Goal: Communication & Community: Answer question/provide support

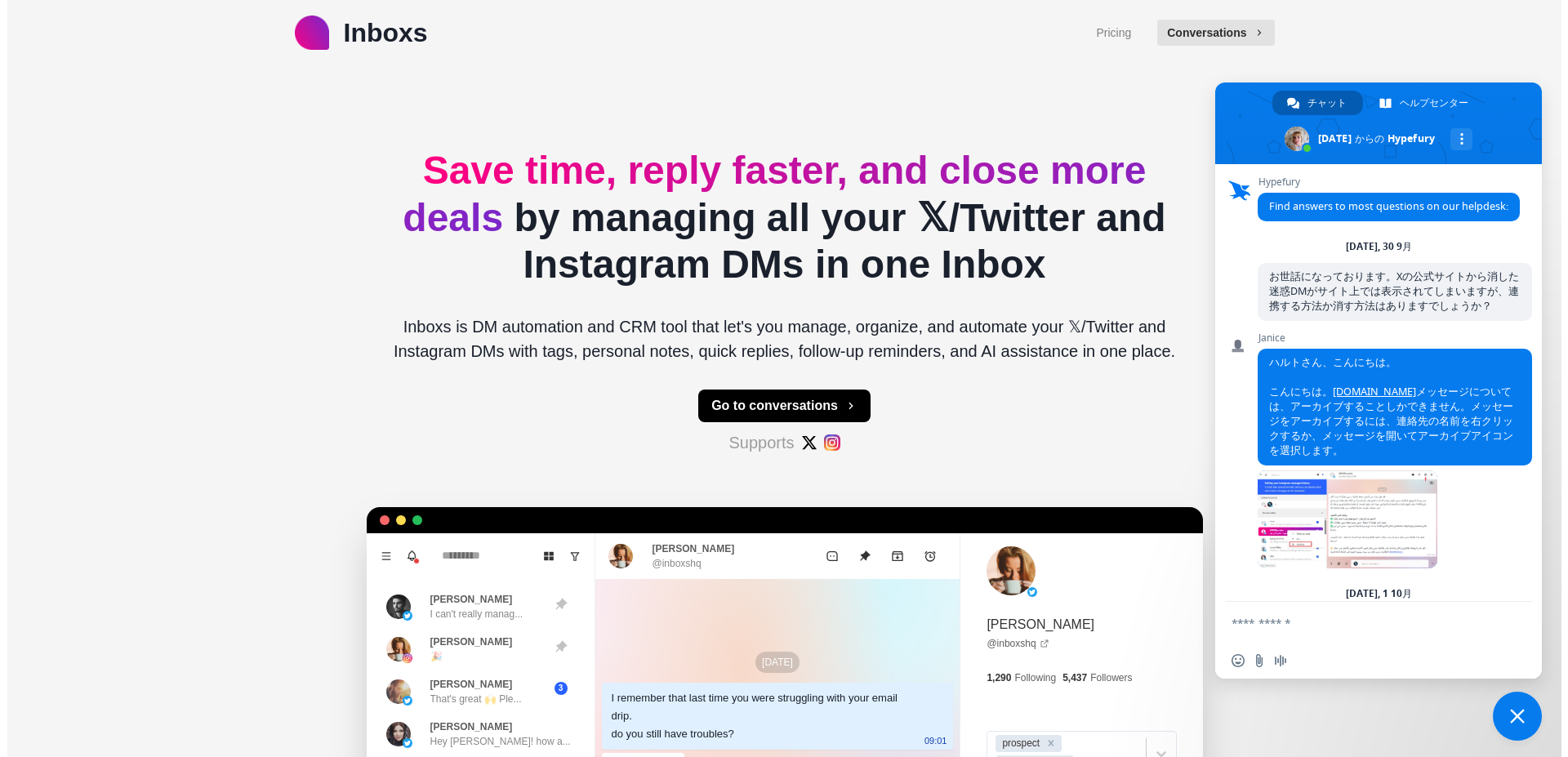
scroll to position [1199, 0]
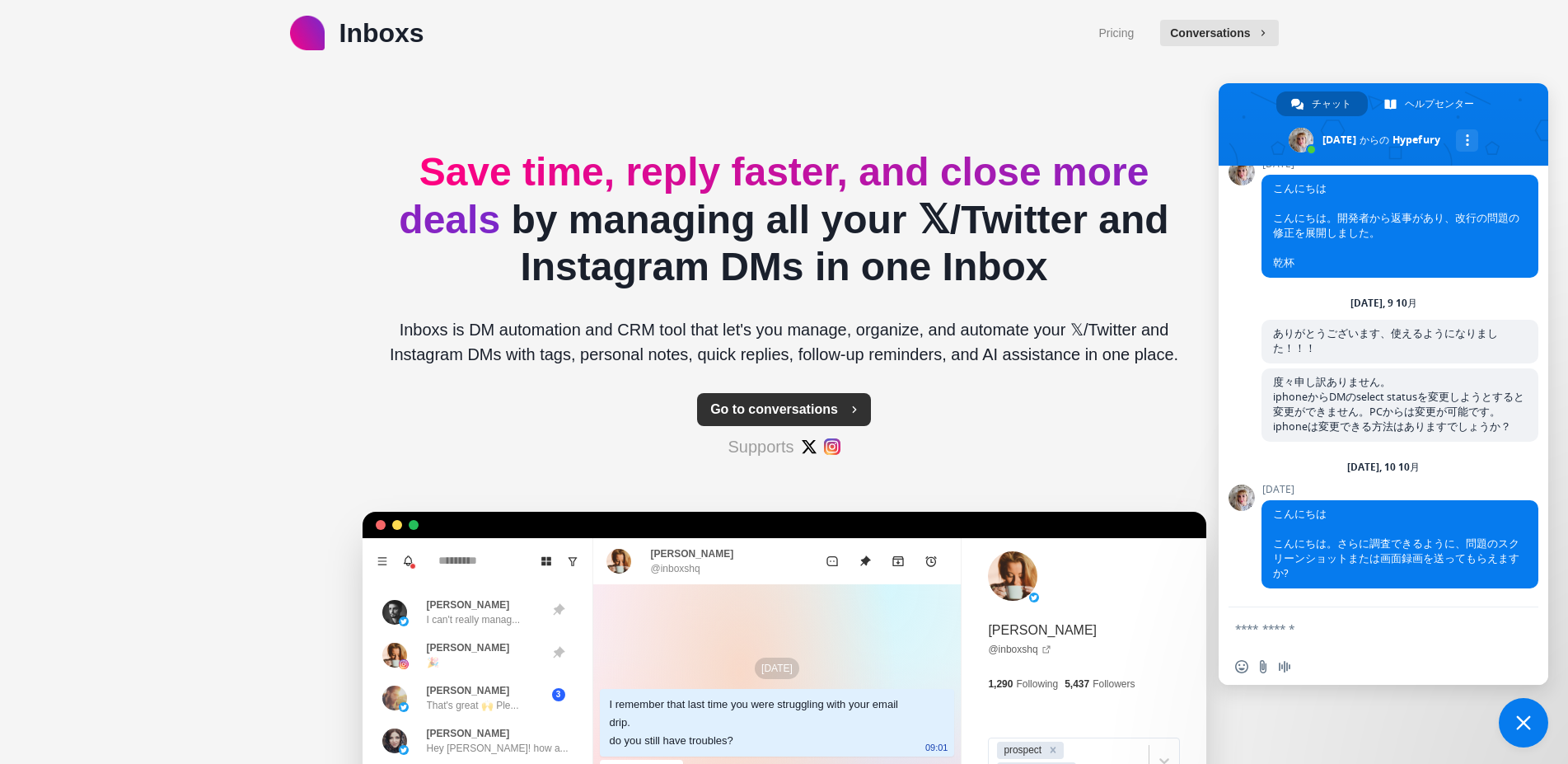
click at [755, 408] on button "Go to conversations" at bounding box center [784, 410] width 174 height 33
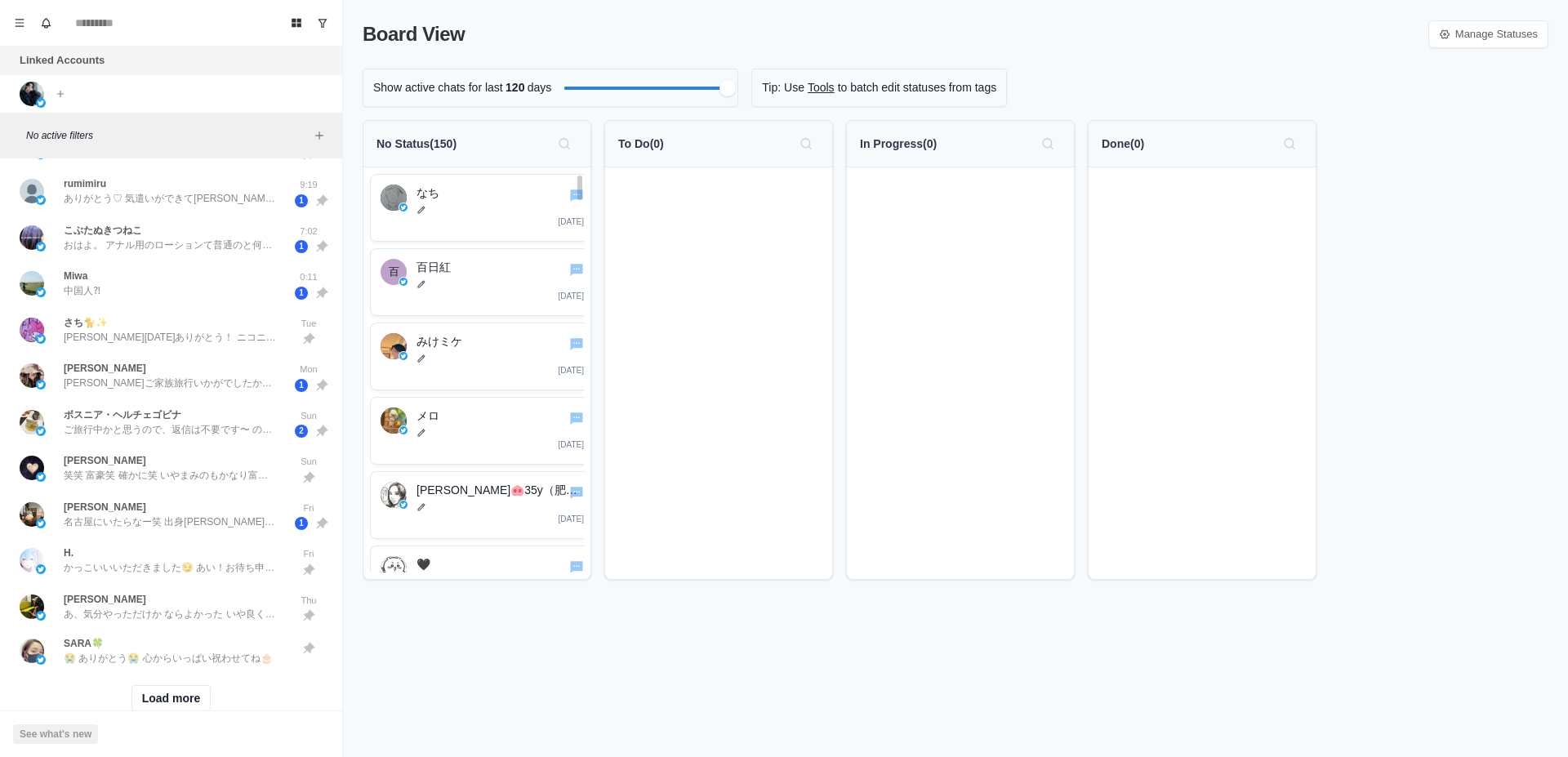
scroll to position [458, 0]
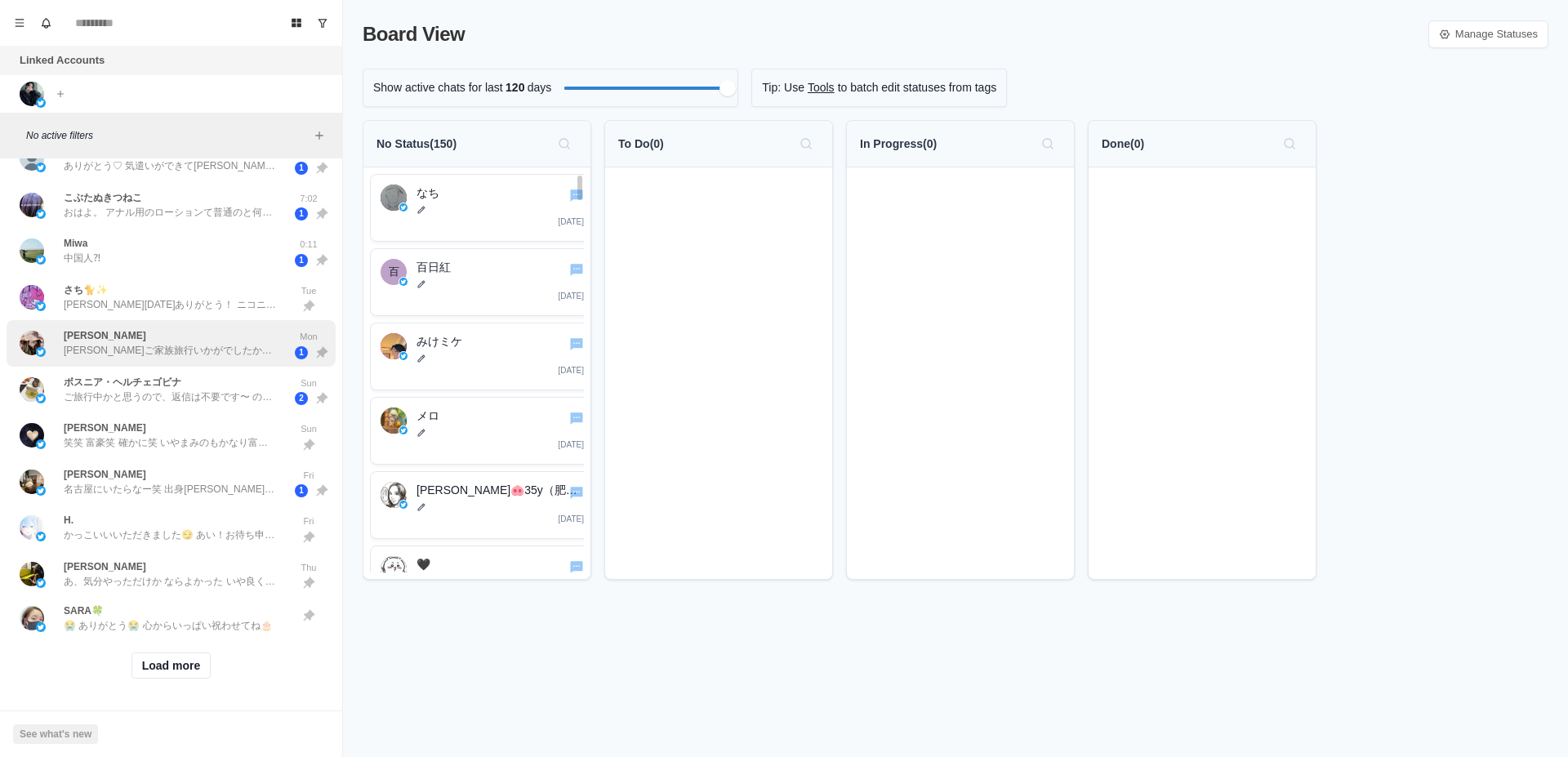
click at [211, 343] on p "[PERSON_NAME]ご家族旅行いかがでしたか？ そろそろ予約をと思っていたのですが 旅行戻りですとより博多弁が強く馴染んでらっしゃるかなと気になっています" at bounding box center [170, 349] width 213 height 14
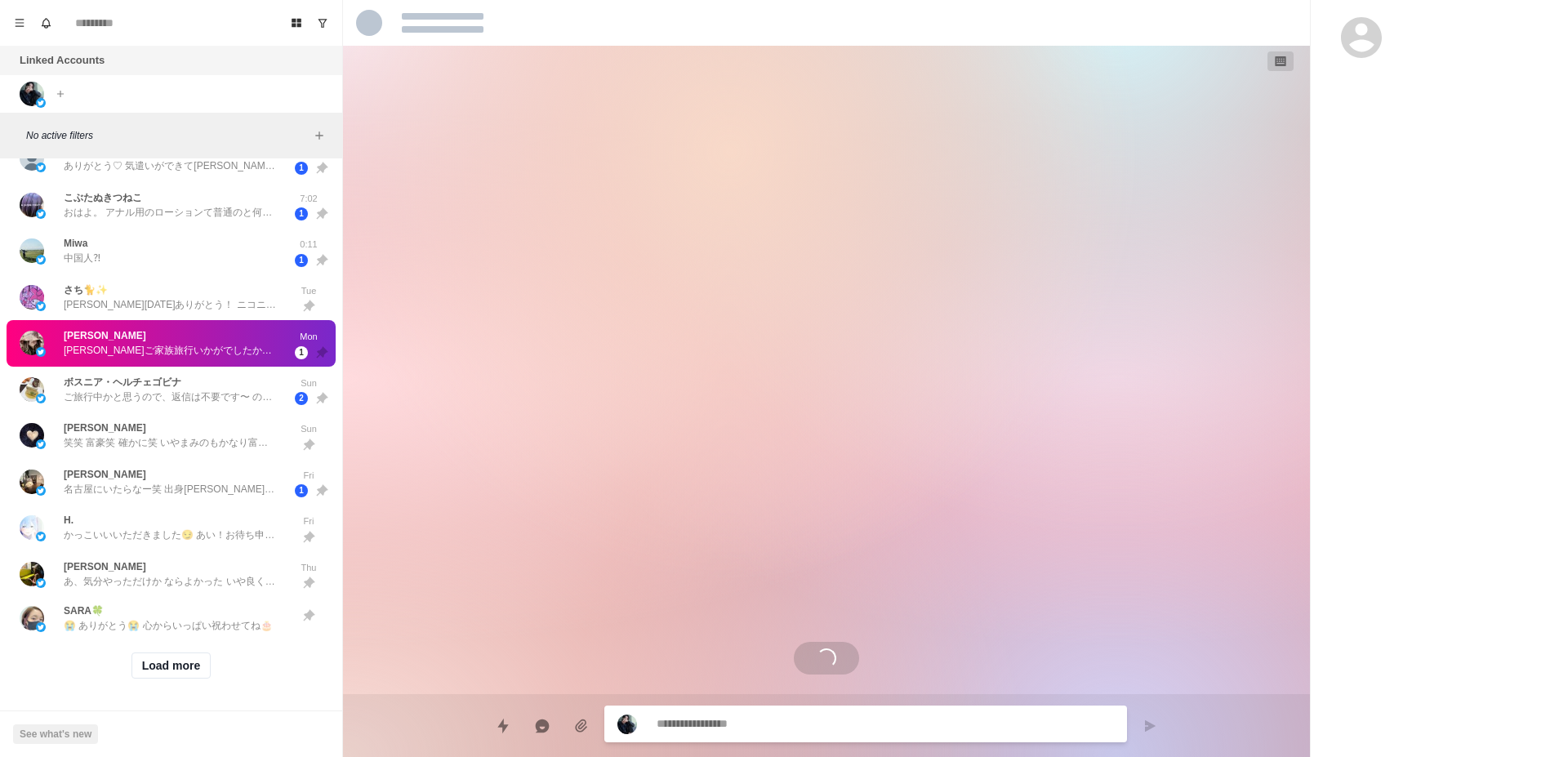
scroll to position [1627, 0]
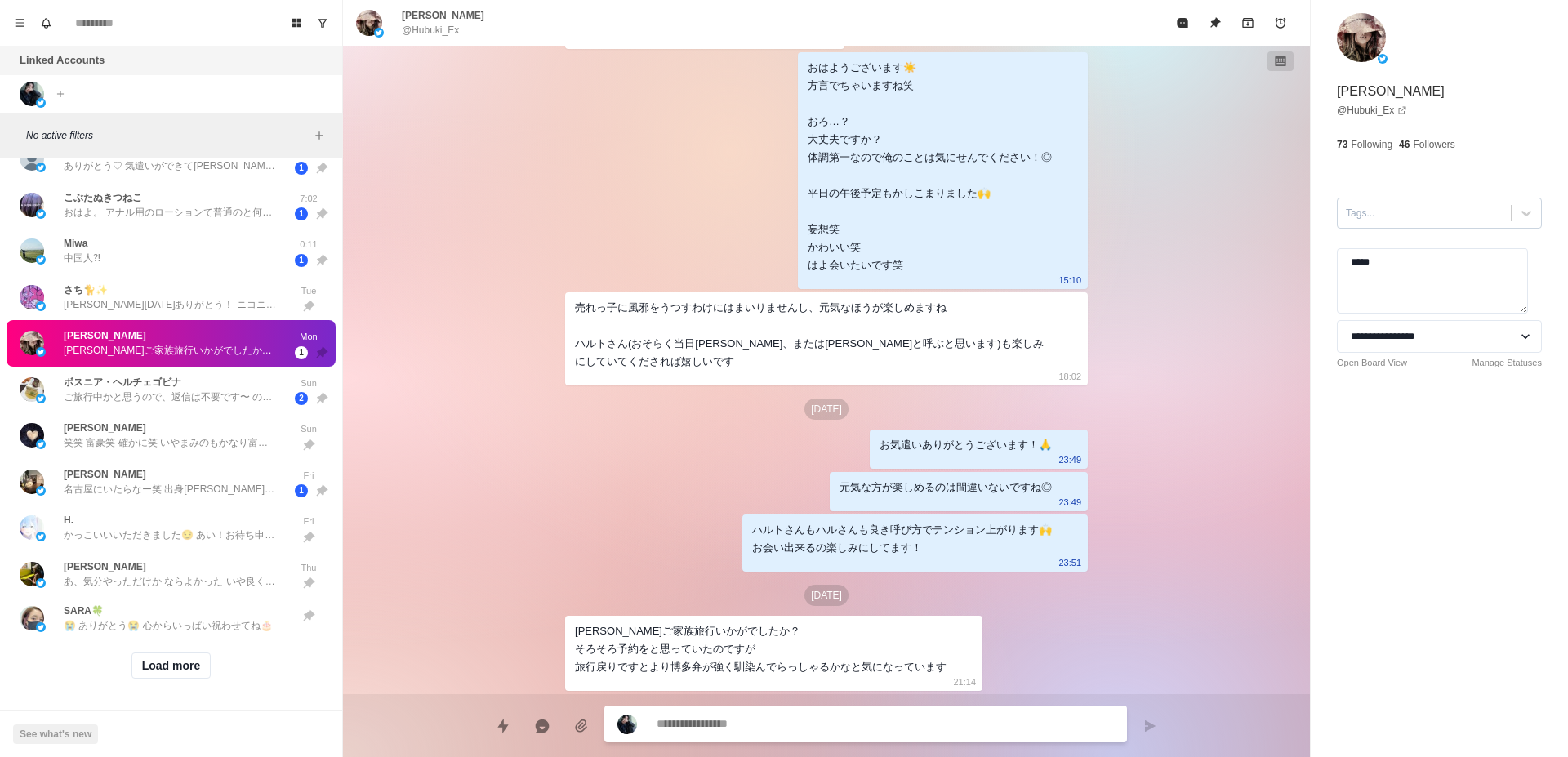
click at [1382, 208] on div at bounding box center [1424, 212] width 157 height 18
click at [1397, 298] on div "コンサル対応" at bounding box center [1440, 307] width 205 height 28
click at [168, 653] on button "Load more" at bounding box center [171, 665] width 80 height 26
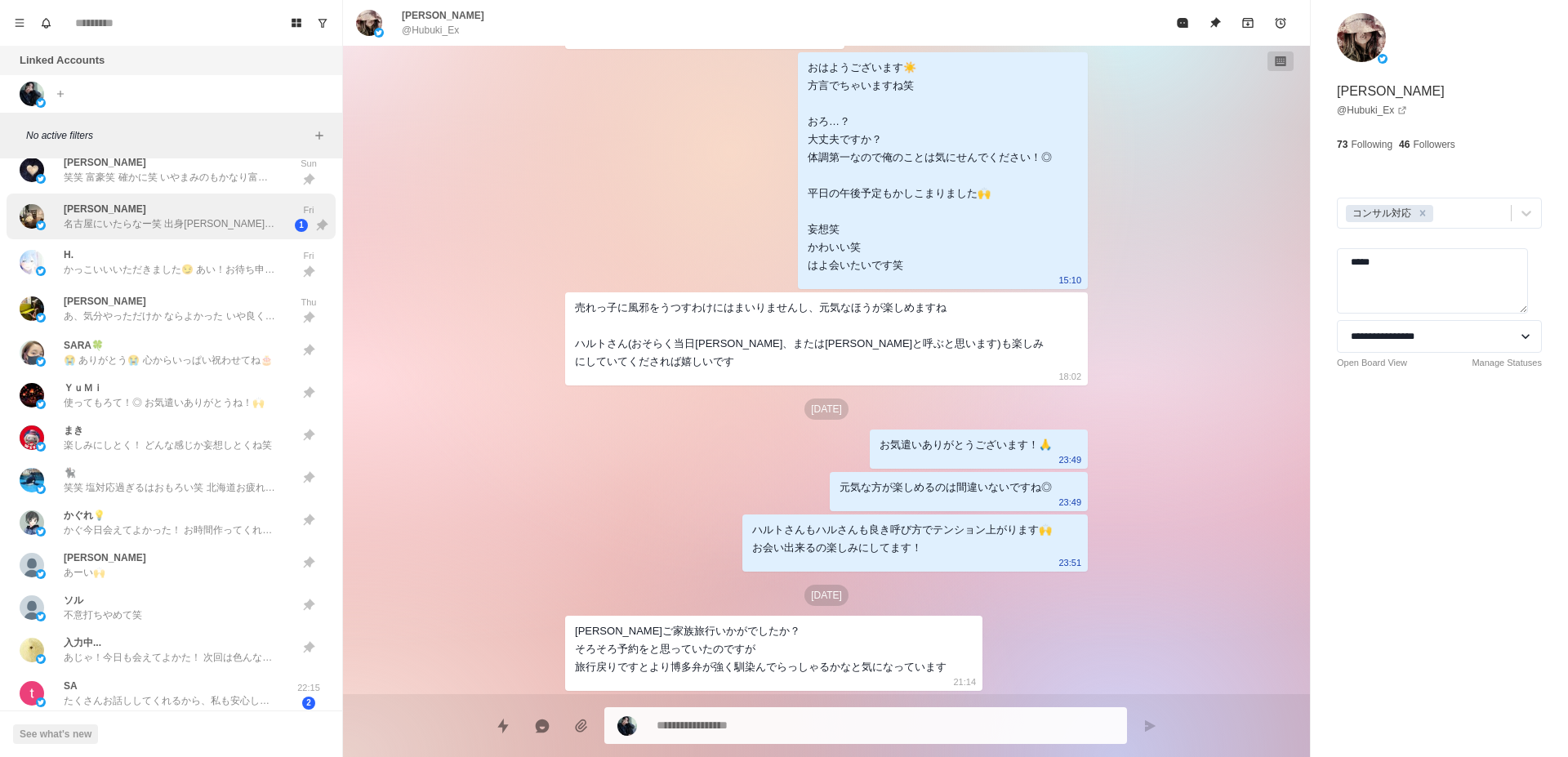
scroll to position [972, 0]
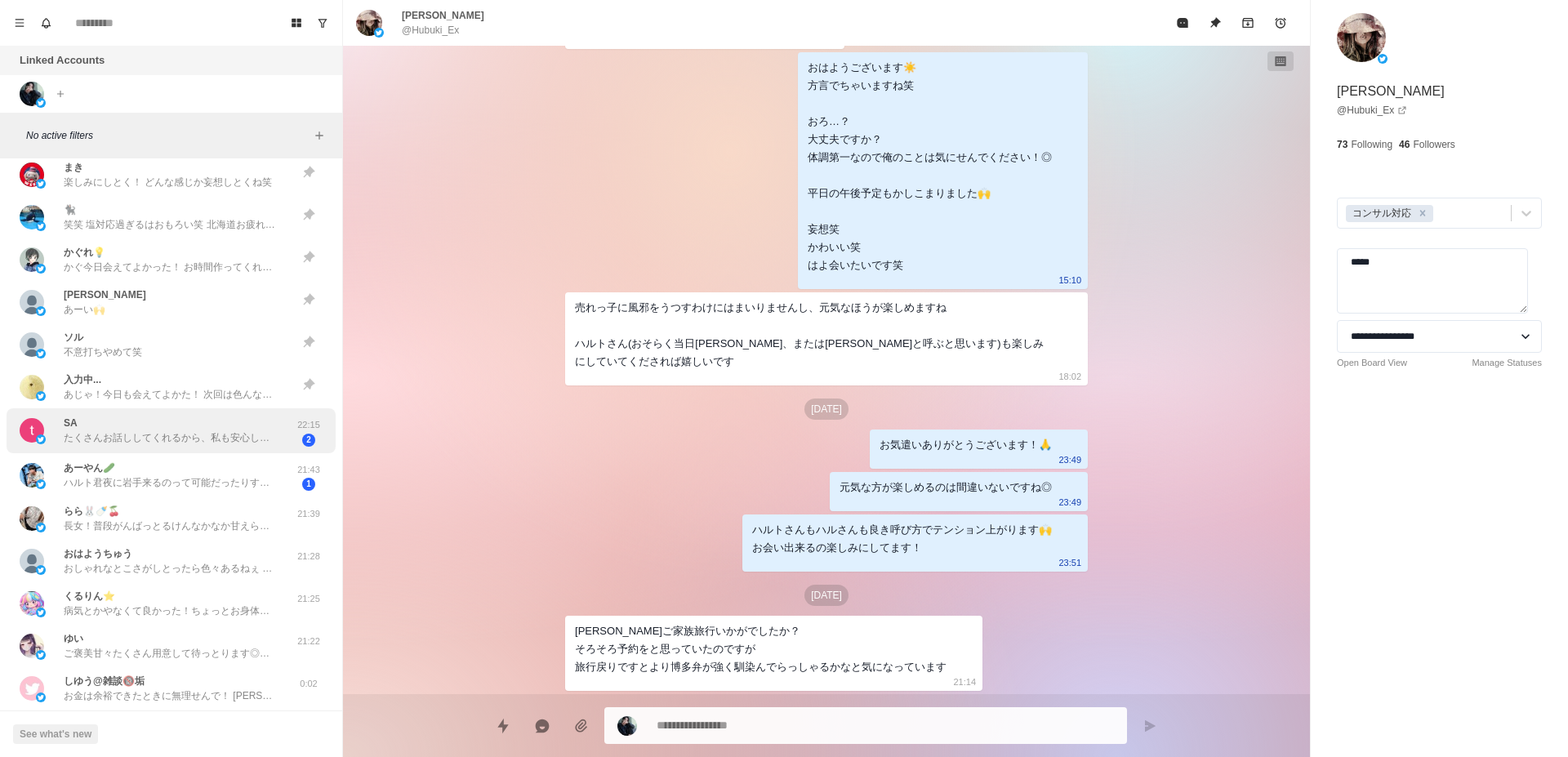
click at [204, 442] on p "たくさんお話ししてくれるから、私も安心して楽しみにできそうです！" at bounding box center [170, 437] width 213 height 14
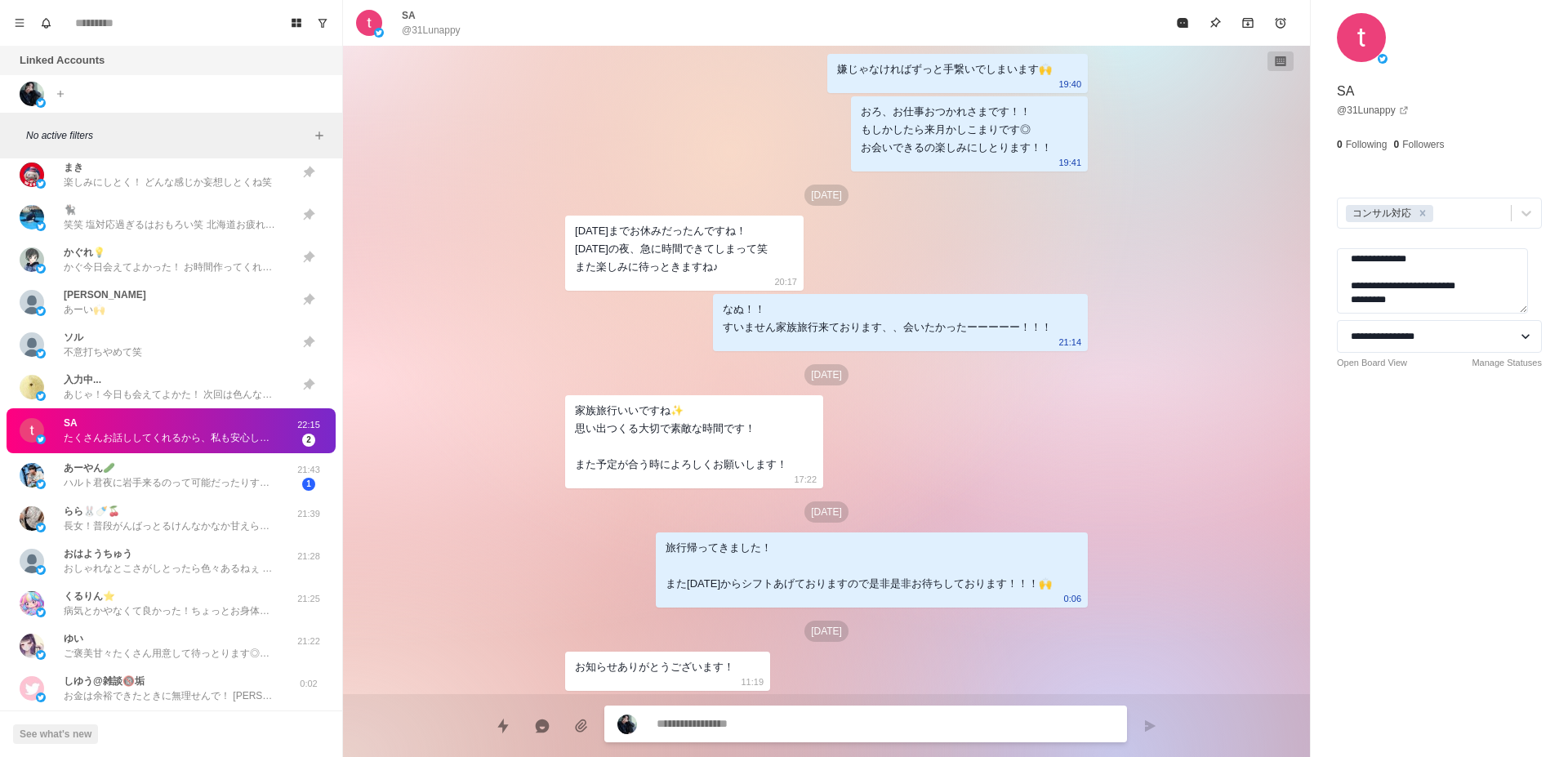
scroll to position [3886, 0]
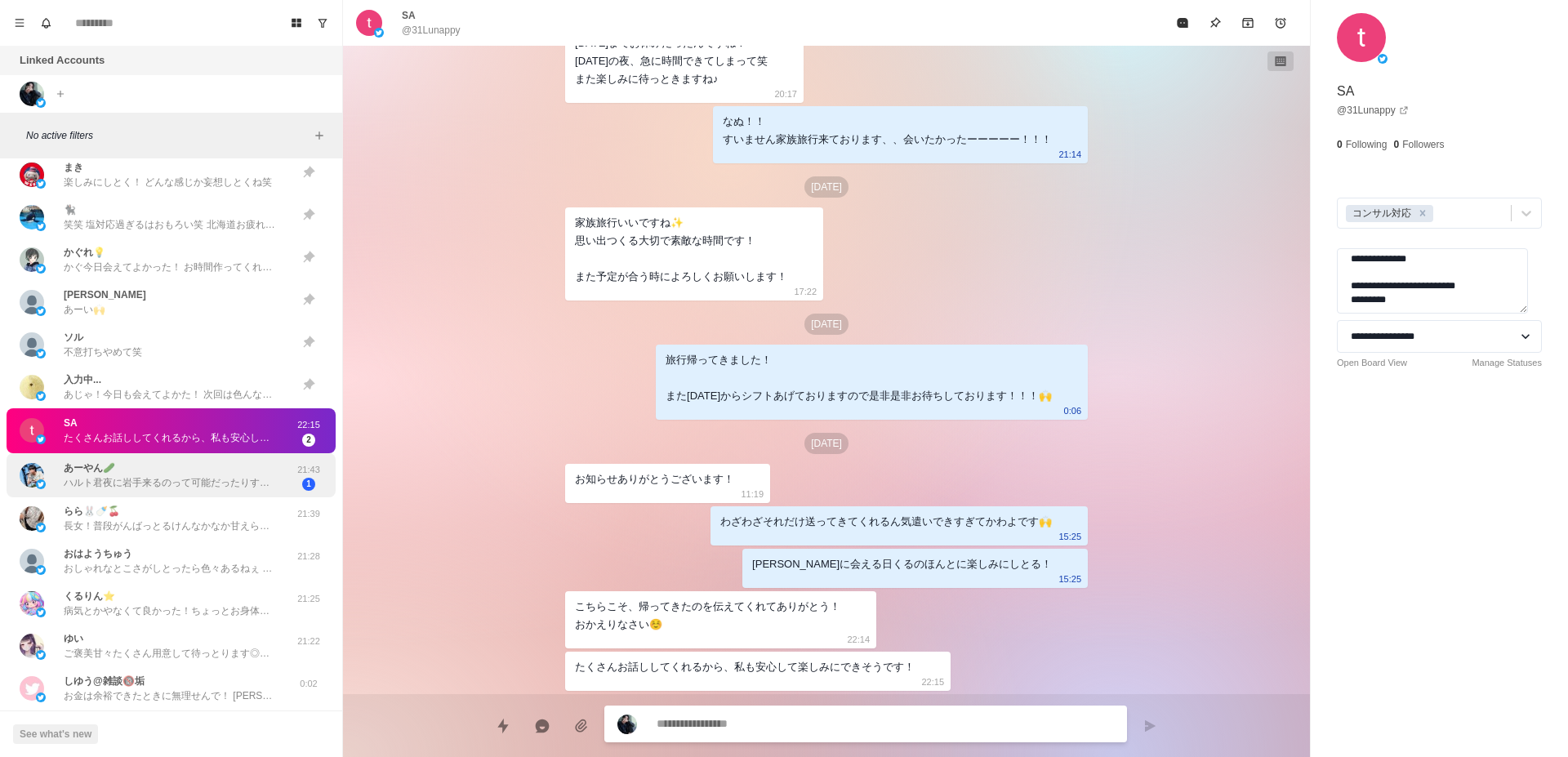
click at [234, 483] on p "ハルト君夜に岩手来るのって可能だったりする？笑" at bounding box center [170, 482] width 213 height 14
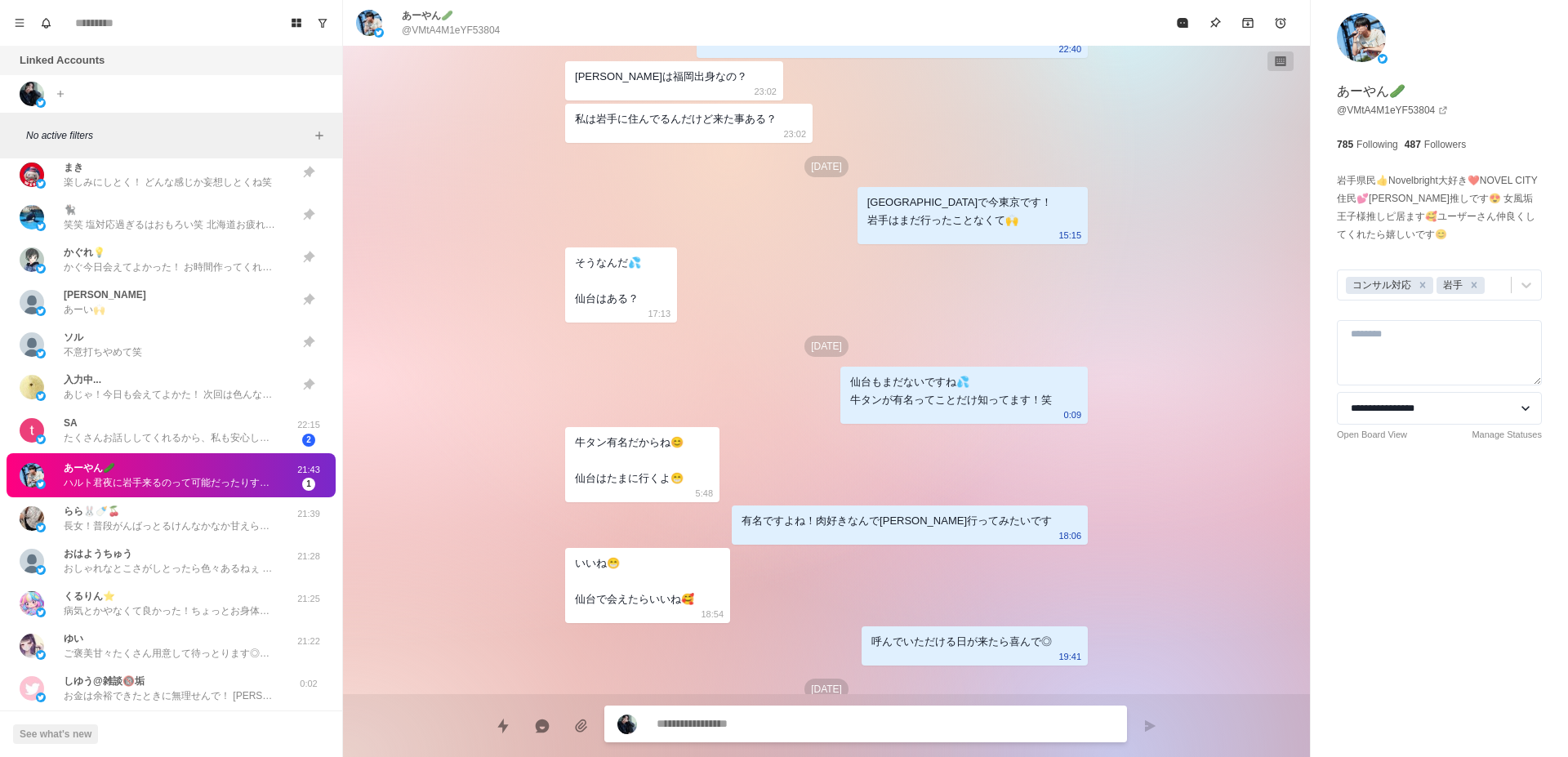
scroll to position [258, 0]
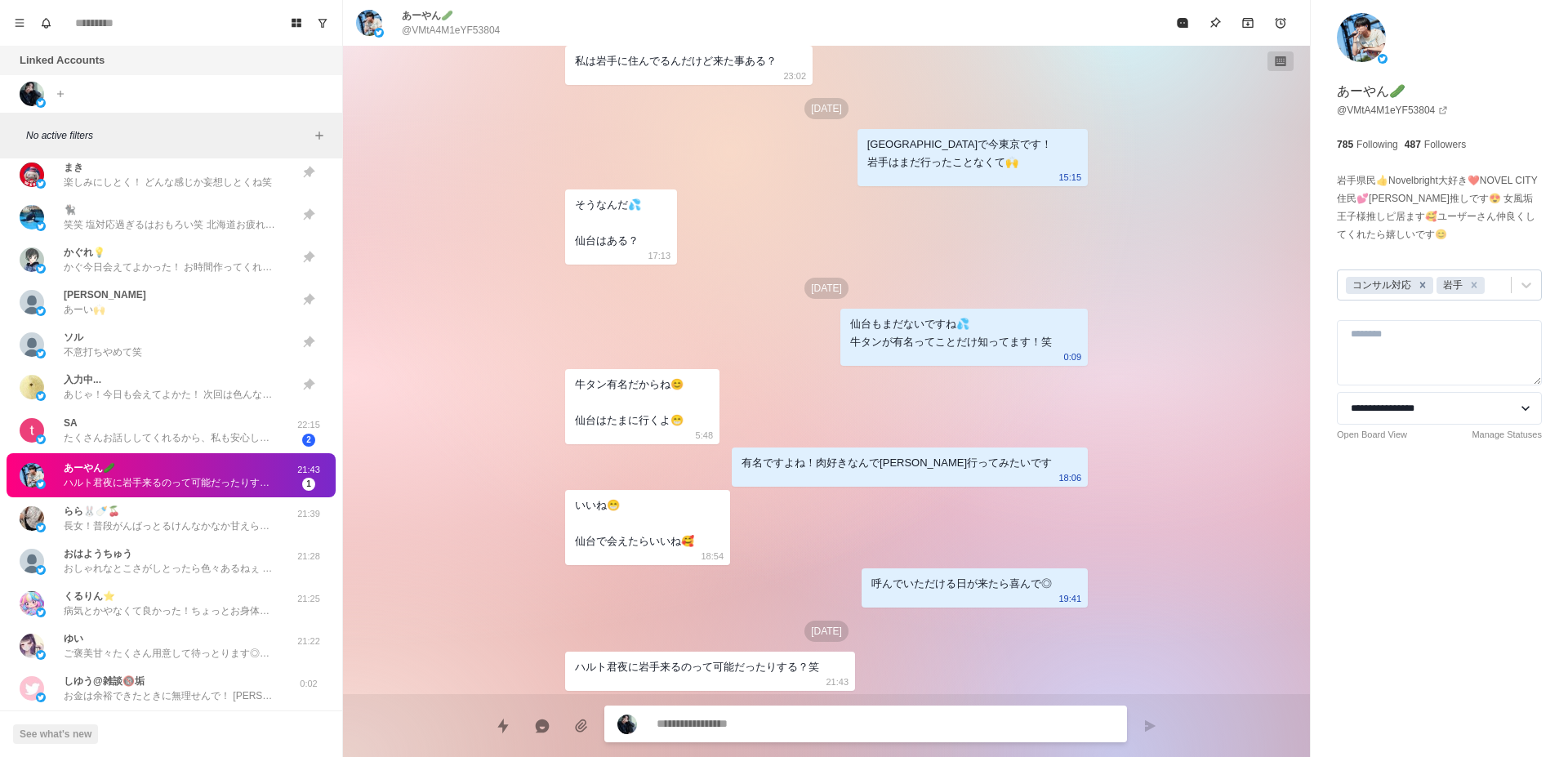
click at [1420, 280] on icon "Remove コンサル対応" at bounding box center [1422, 285] width 11 height 11
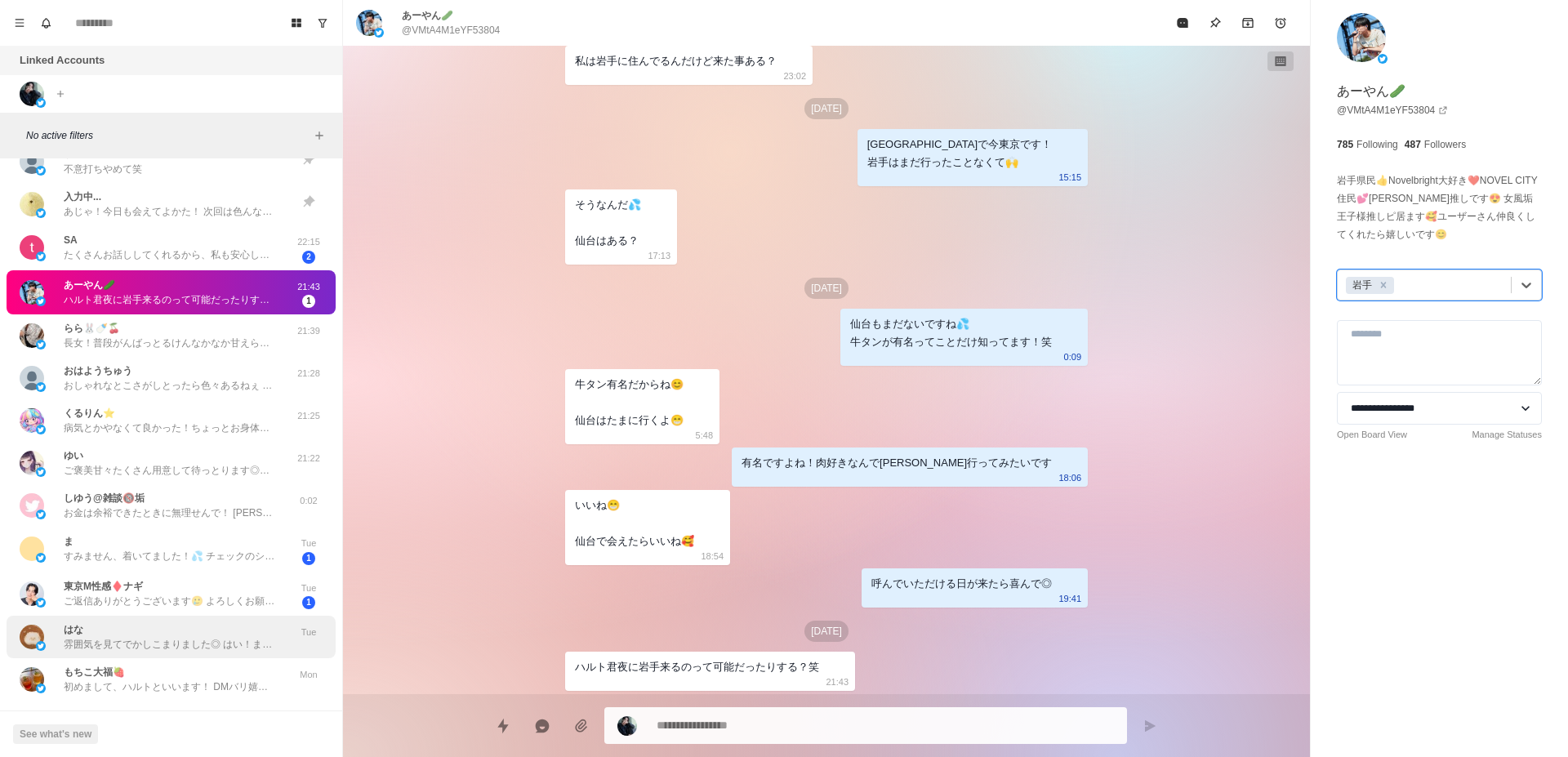
scroll to position [1114, 0]
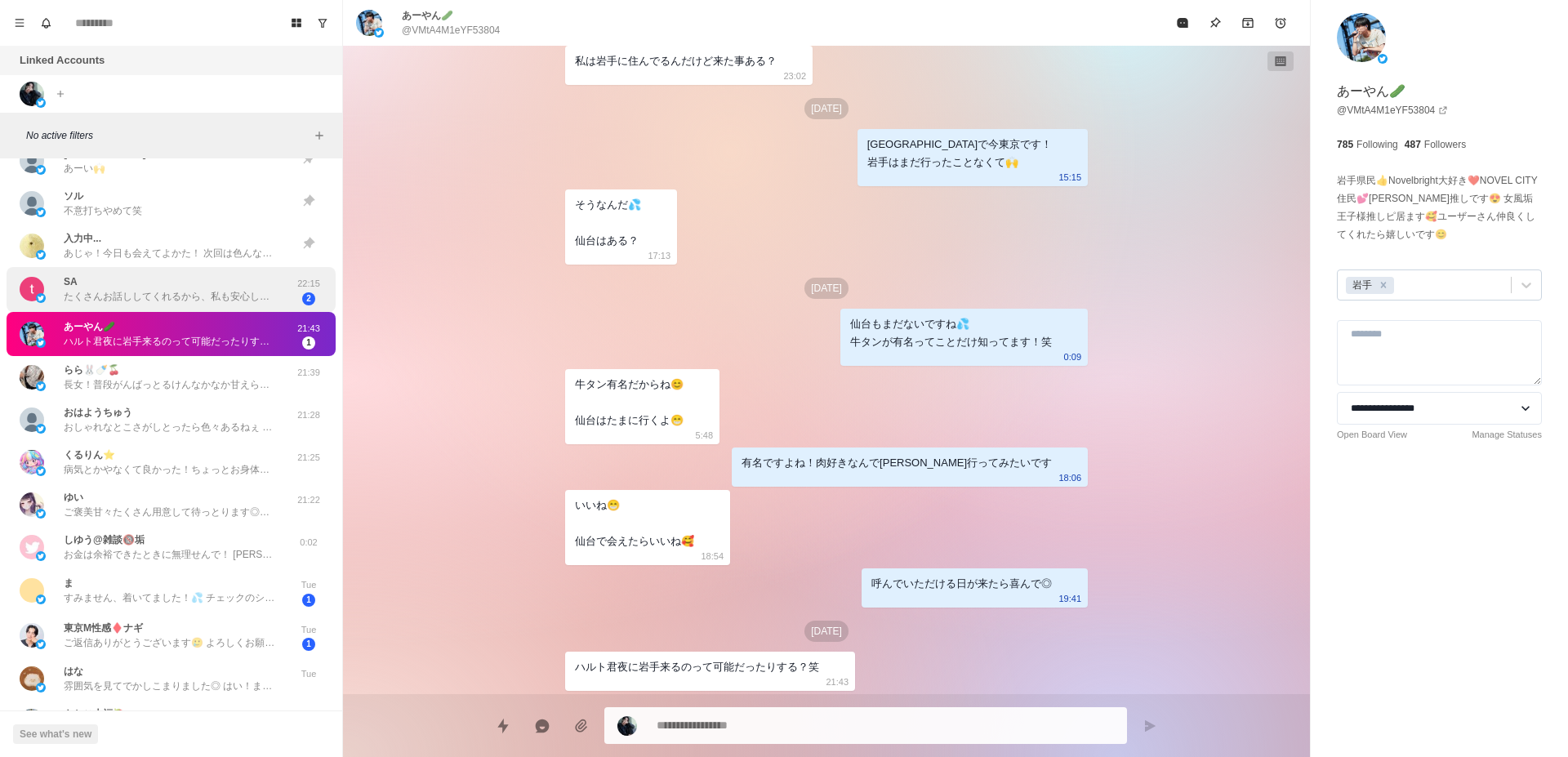
click at [164, 299] on p "たくさんお話ししてくれるから、私も安心して楽しみにできそうです！" at bounding box center [170, 296] width 213 height 14
type textarea "*"
type textarea "**********"
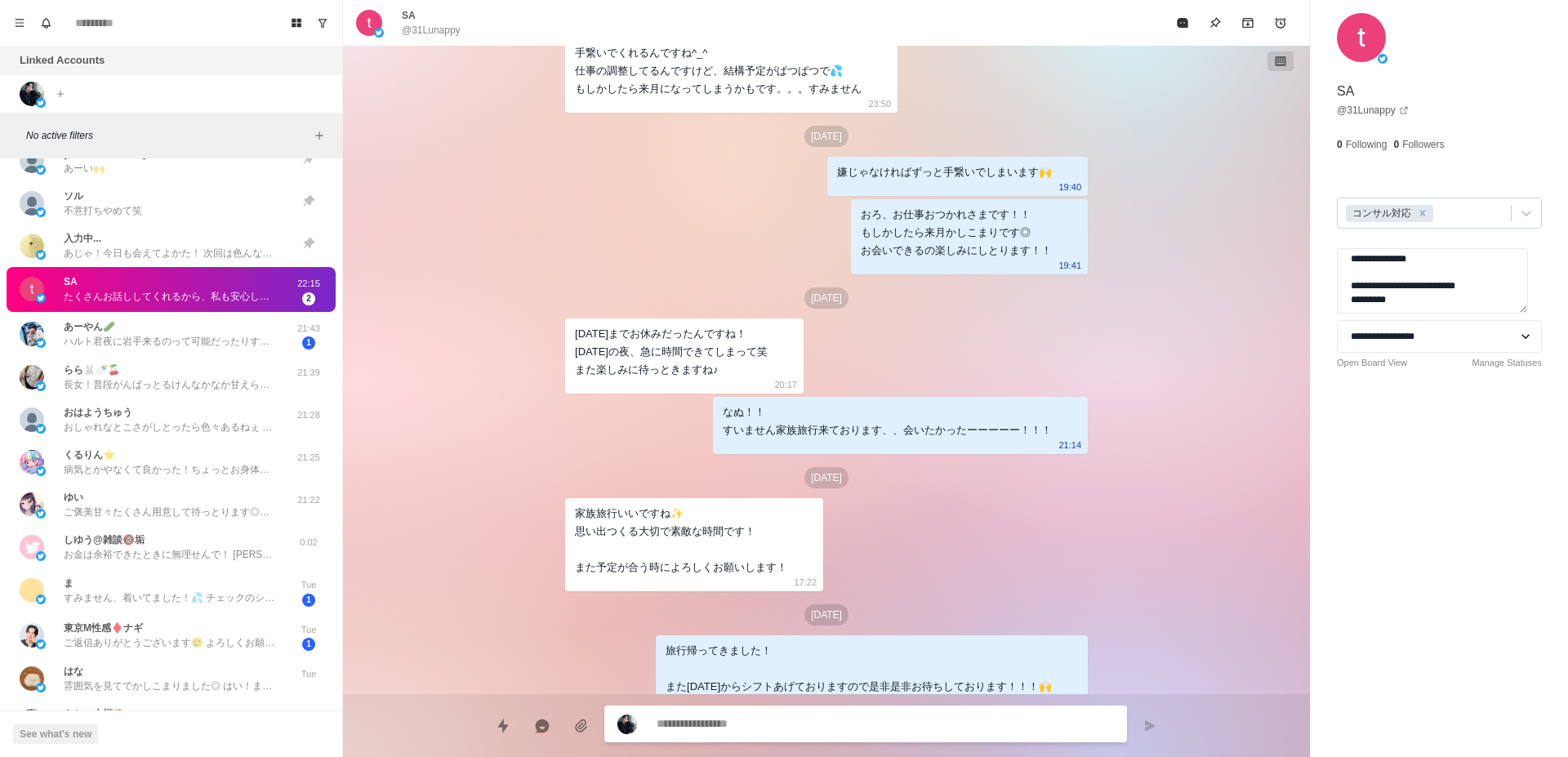
scroll to position [3167, 0]
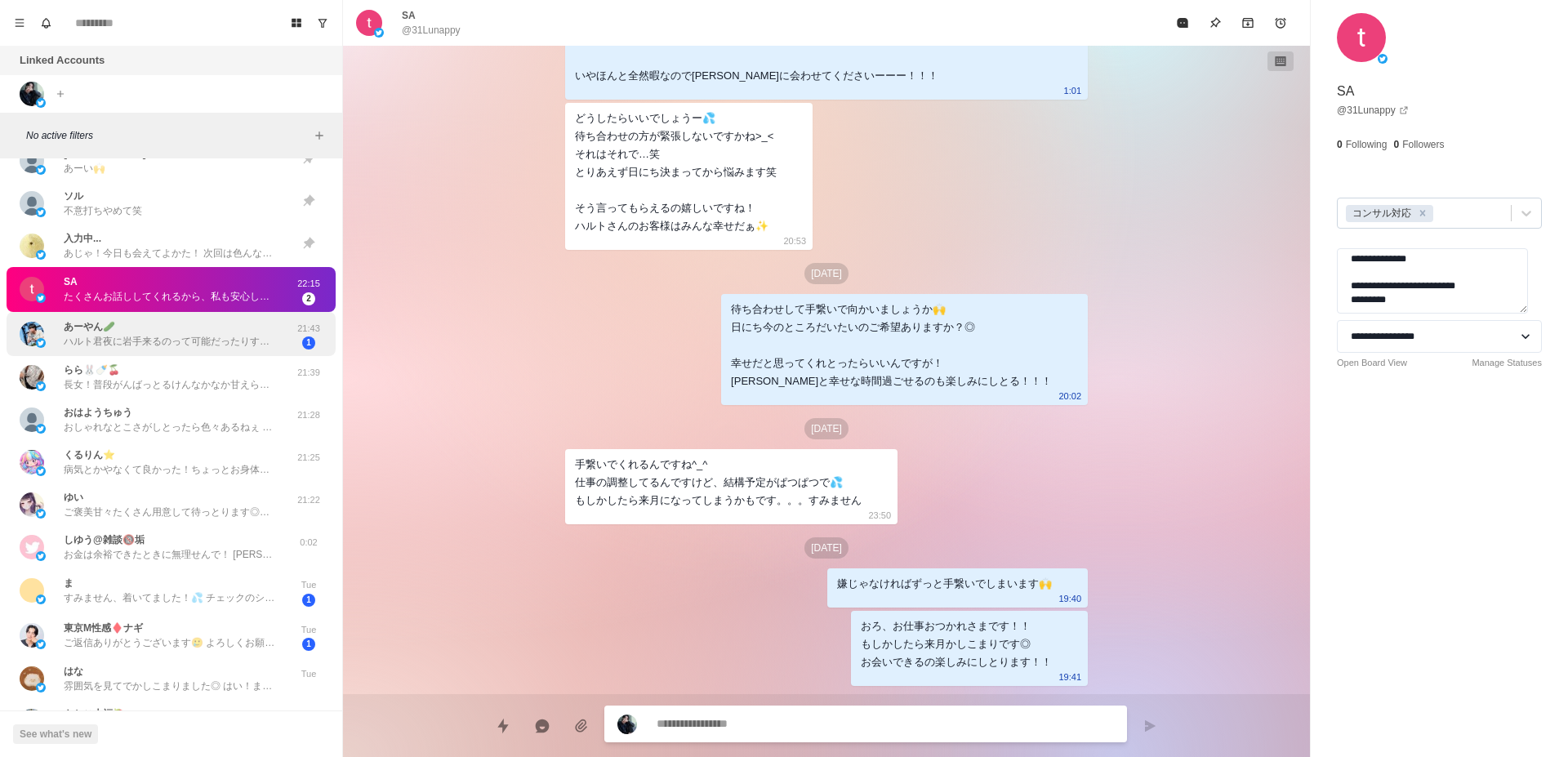
click at [201, 329] on div "あーやん🥒 ハルト君夜に岩手来るのって可能だったりする？笑" at bounding box center [170, 334] width 213 height 30
type textarea "*"
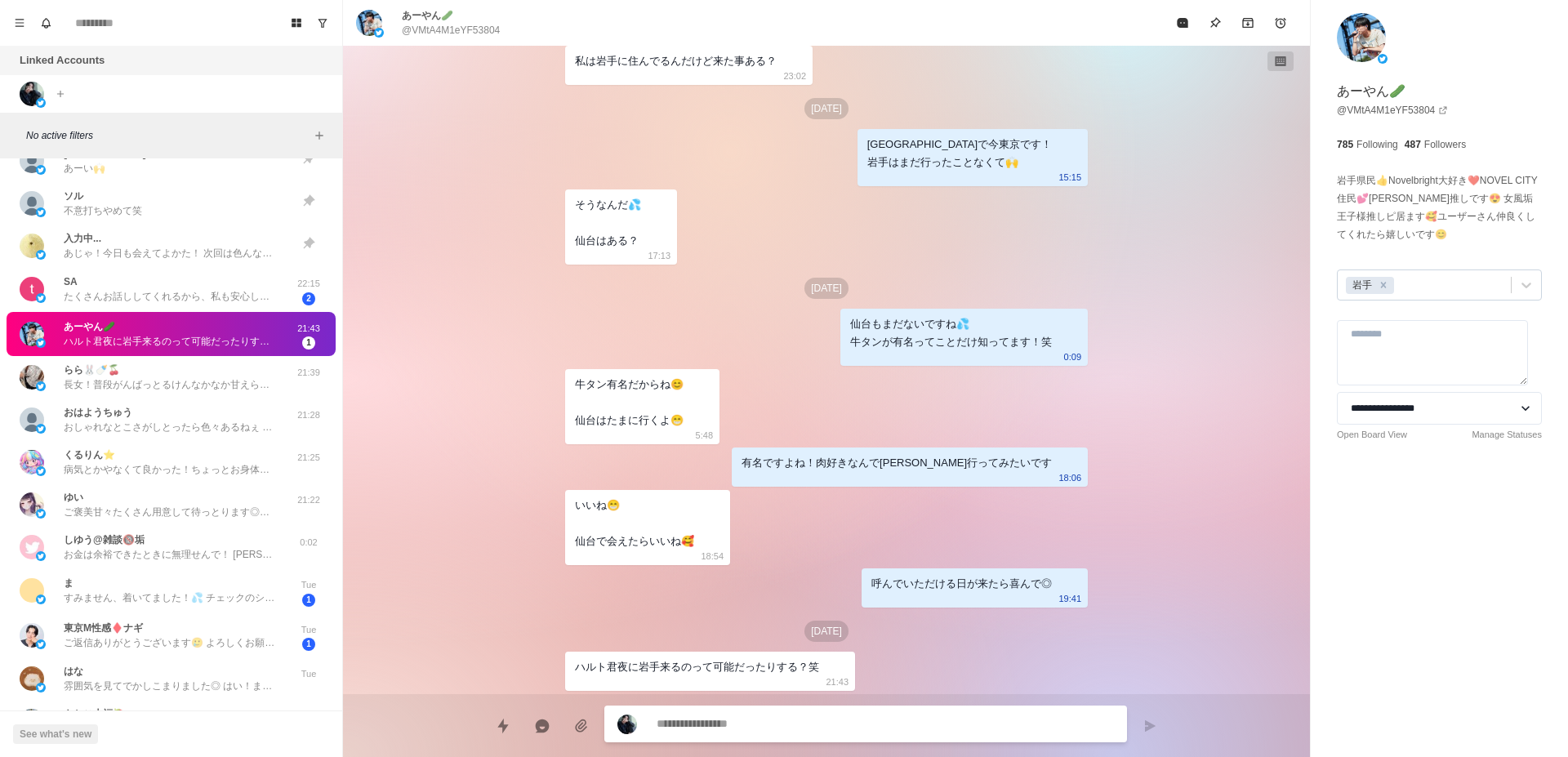
scroll to position [0, 0]
click at [212, 387] on p "長女！普段がんばっとるけんなかなか甘えられんやつ🙌 俺とおったら赤ちゃんばりに甘やかすけん任せり◎笑" at bounding box center [170, 384] width 213 height 14
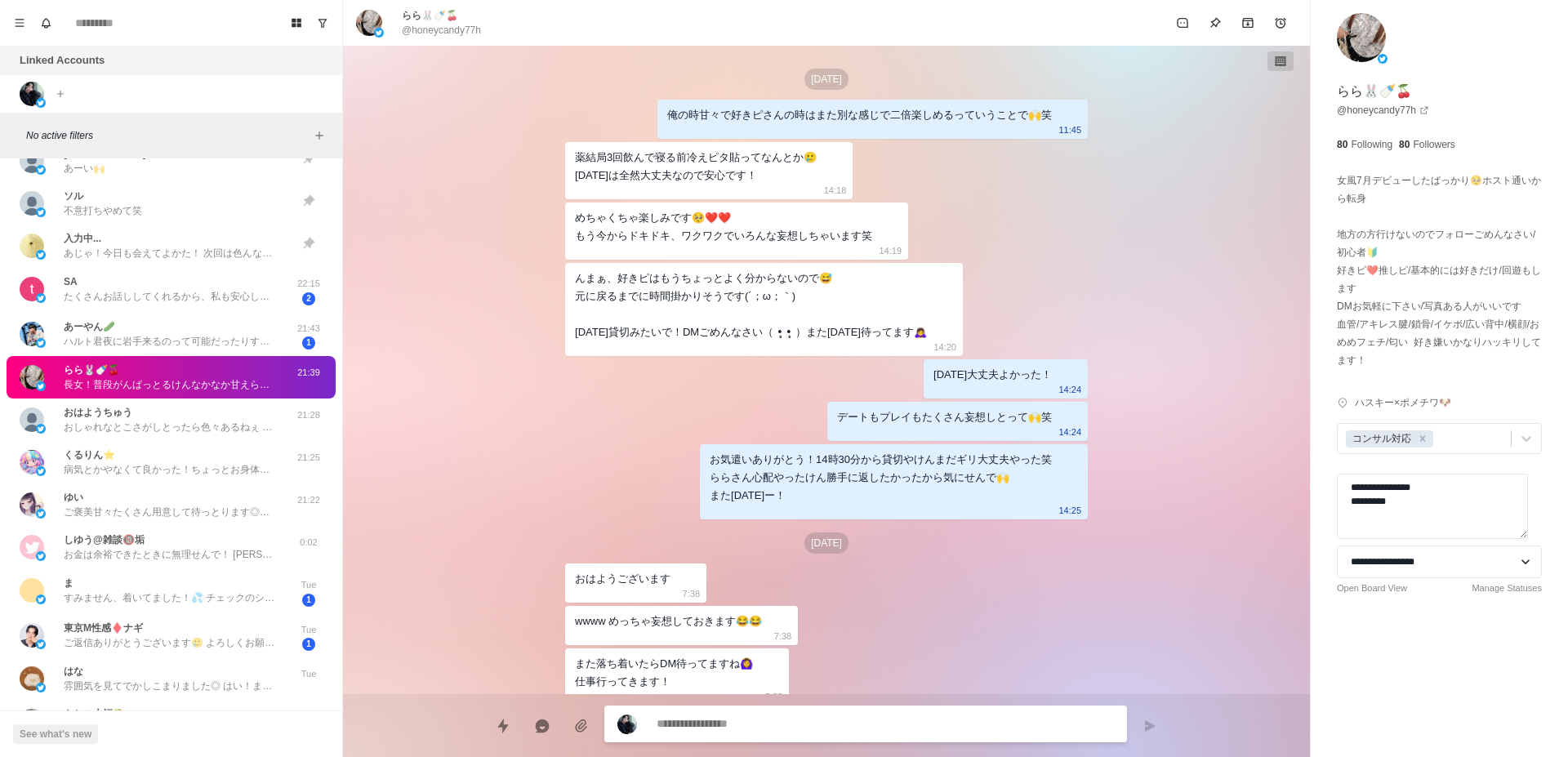
scroll to position [2820, 0]
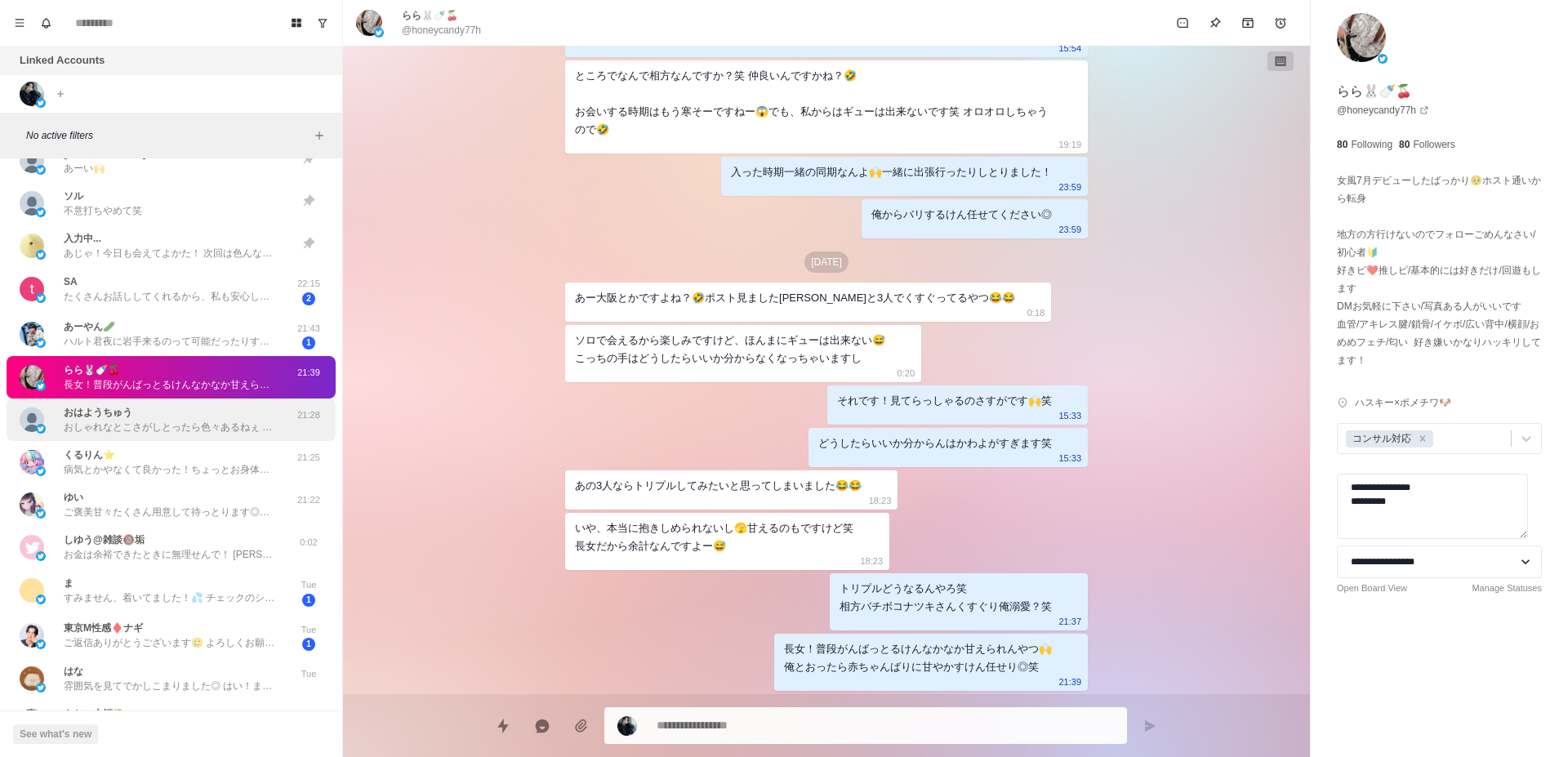
click at [214, 420] on p "おしゃれなとこさがしとったら色々あるねぇ お魚泳いどるとことかあった🐠笑 行ってみたいとこあったー？" at bounding box center [170, 427] width 213 height 14
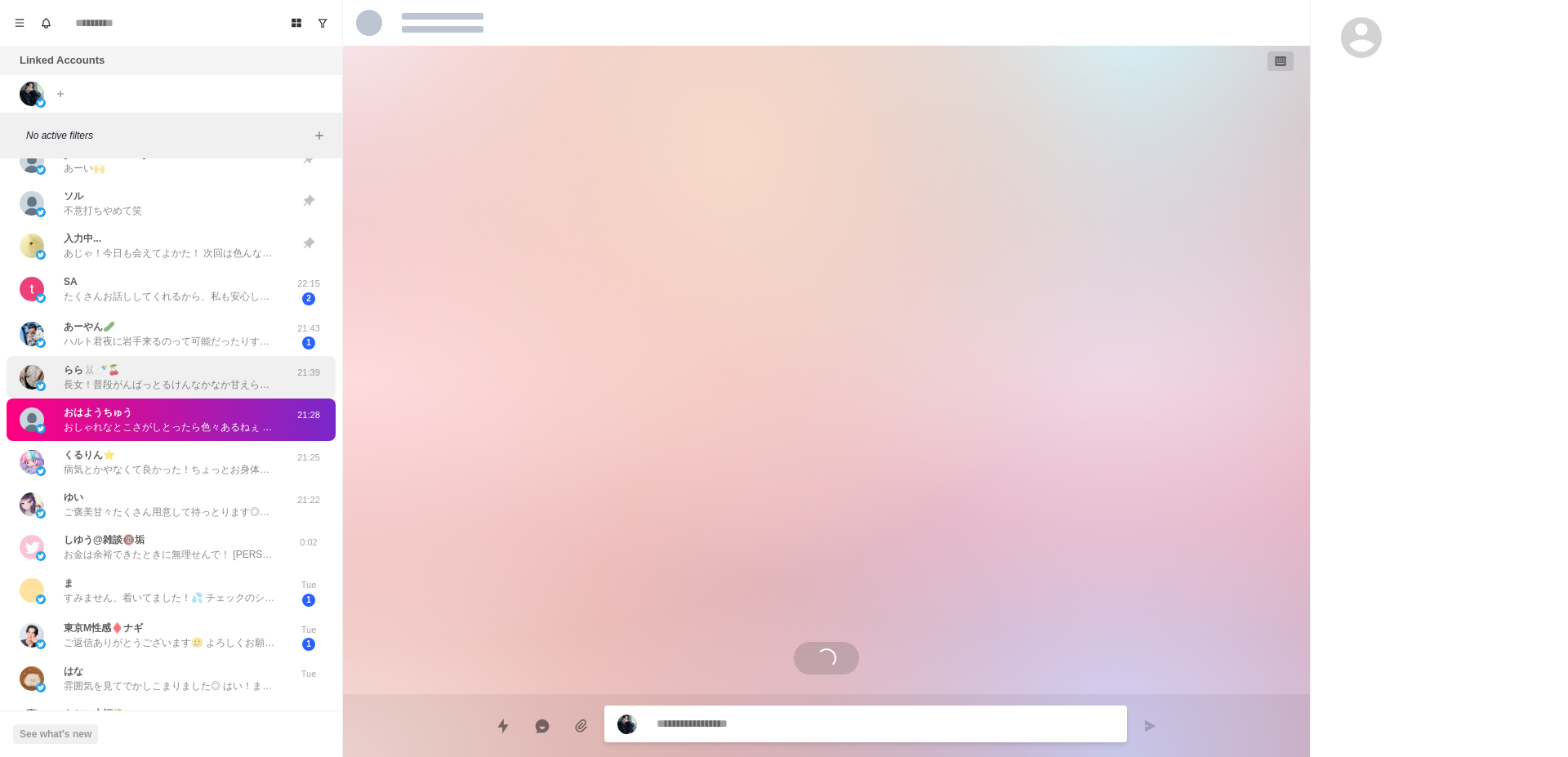
scroll to position [2136, 0]
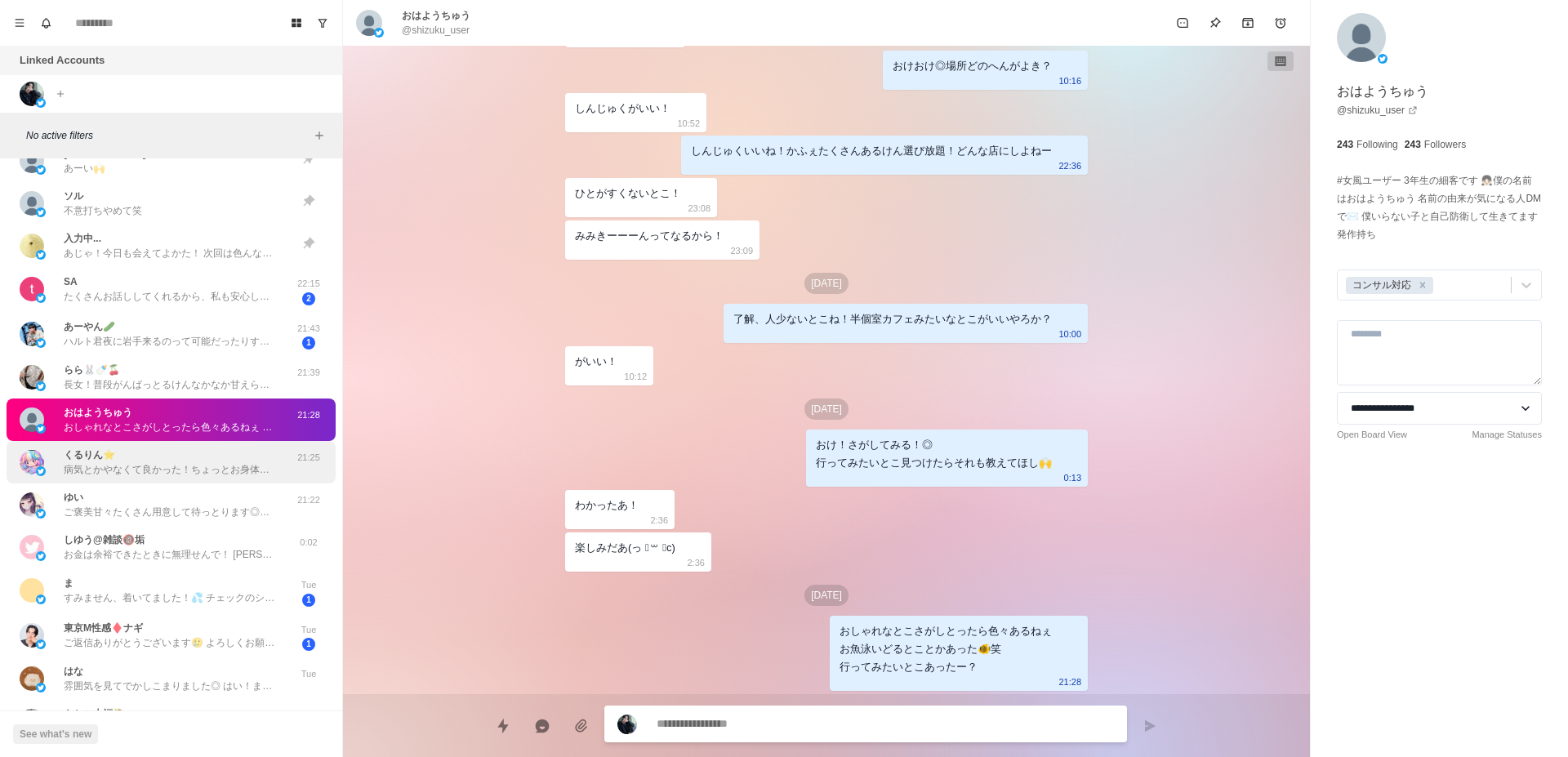
click at [216, 464] on p "病気とかやなくて良かった！ちょっとお身体心配しました笑 俺らはもちほん毎月受けとるけど女性の方が毎月受けとるの尊敬◎ お気遣いもあじゃ！検査結果お待ちしとる！" at bounding box center [170, 469] width 213 height 14
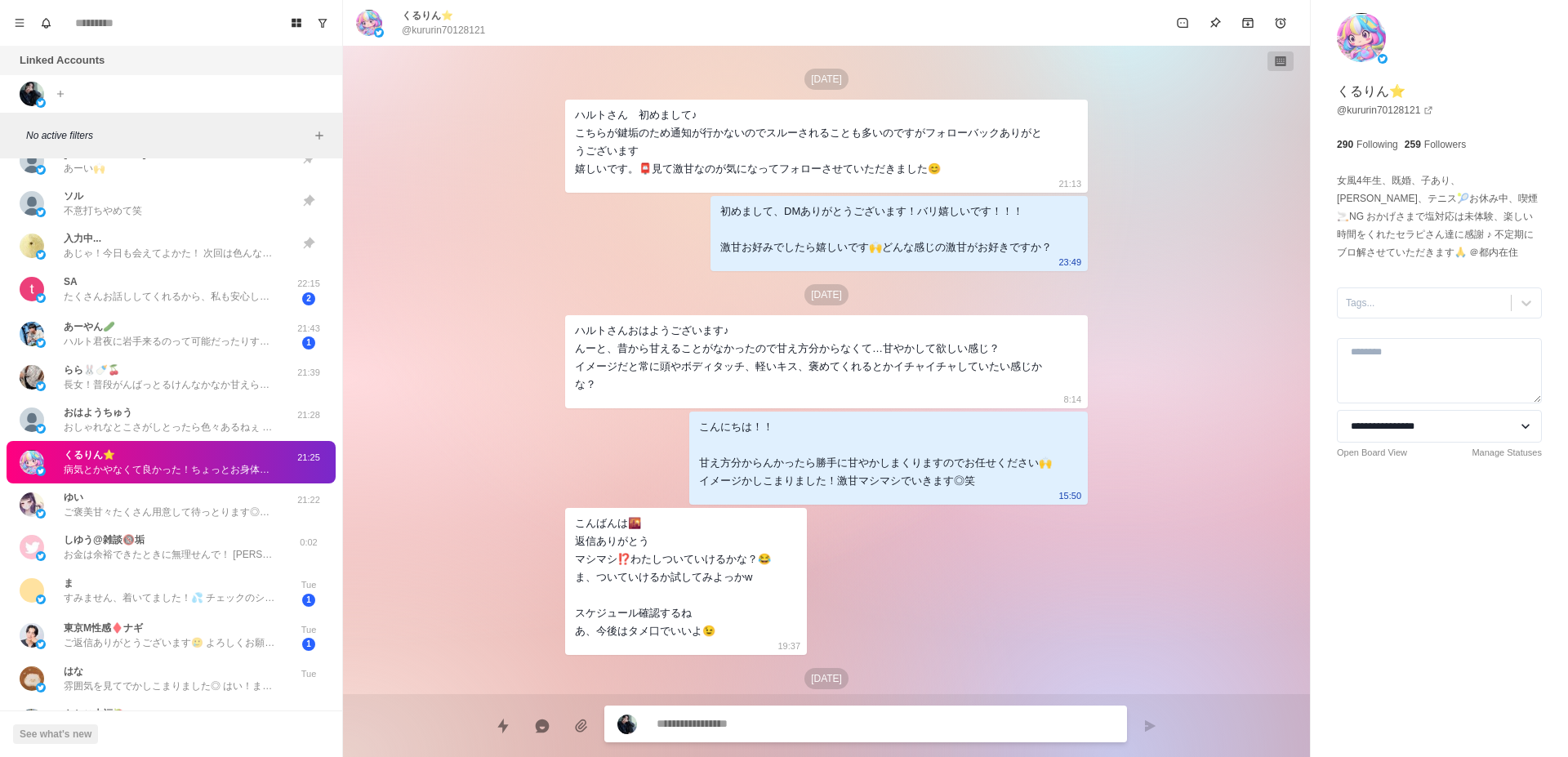
scroll to position [583, 0]
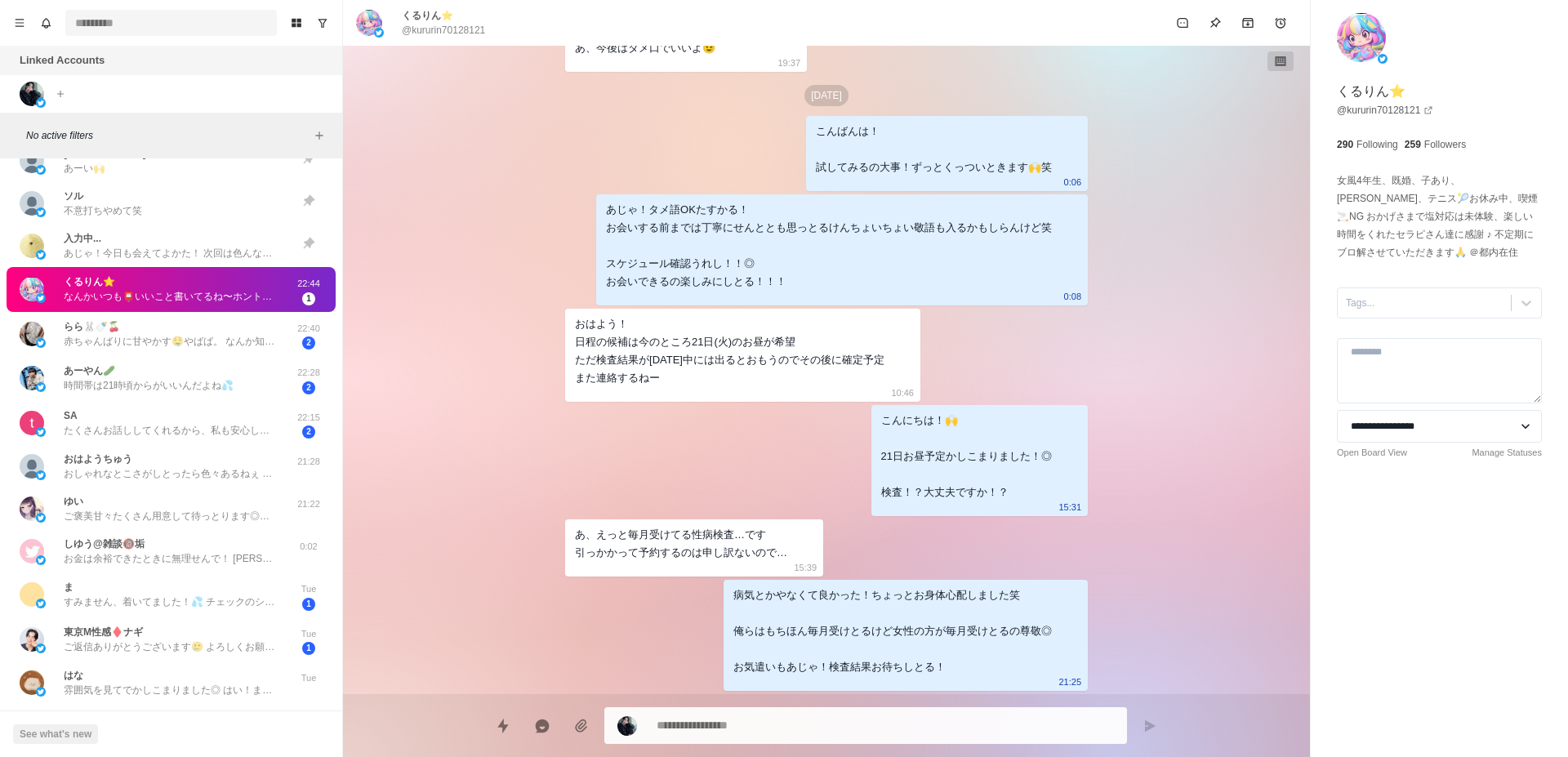
type textarea "*"
